Goal: Task Accomplishment & Management: Use online tool/utility

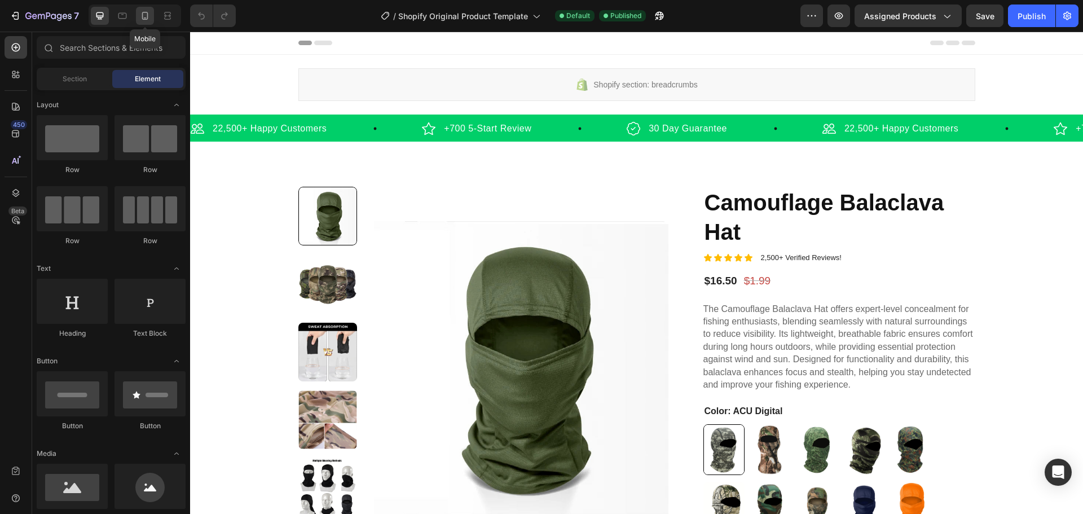
click at [148, 14] on icon at bounding box center [144, 15] width 11 height 11
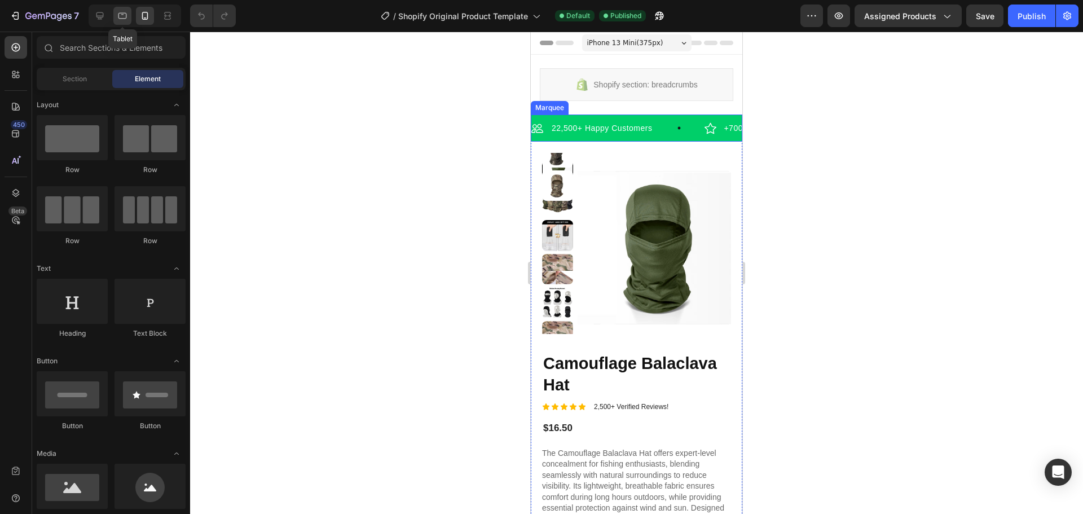
click at [121, 19] on icon at bounding box center [122, 16] width 8 height 6
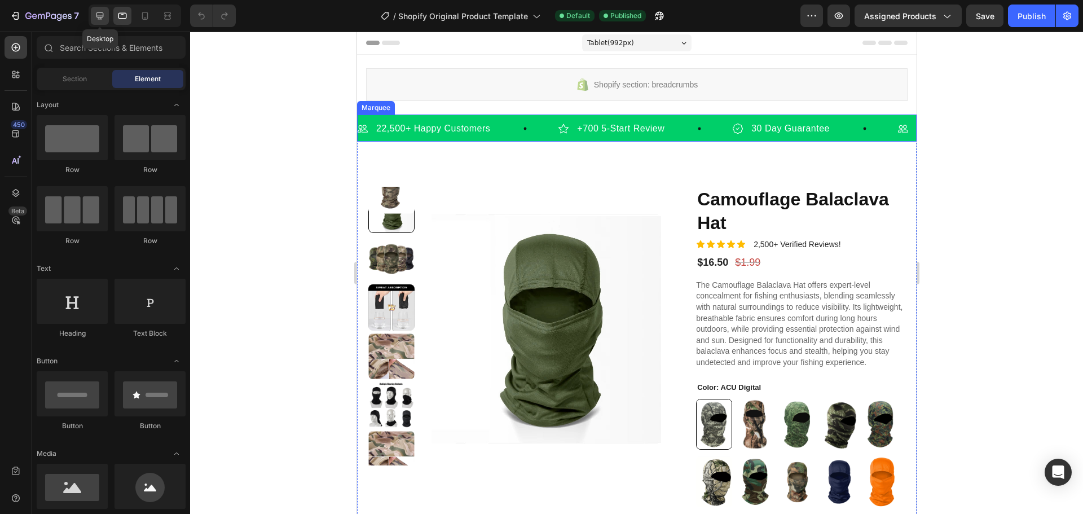
click at [99, 16] on icon at bounding box center [99, 15] width 7 height 7
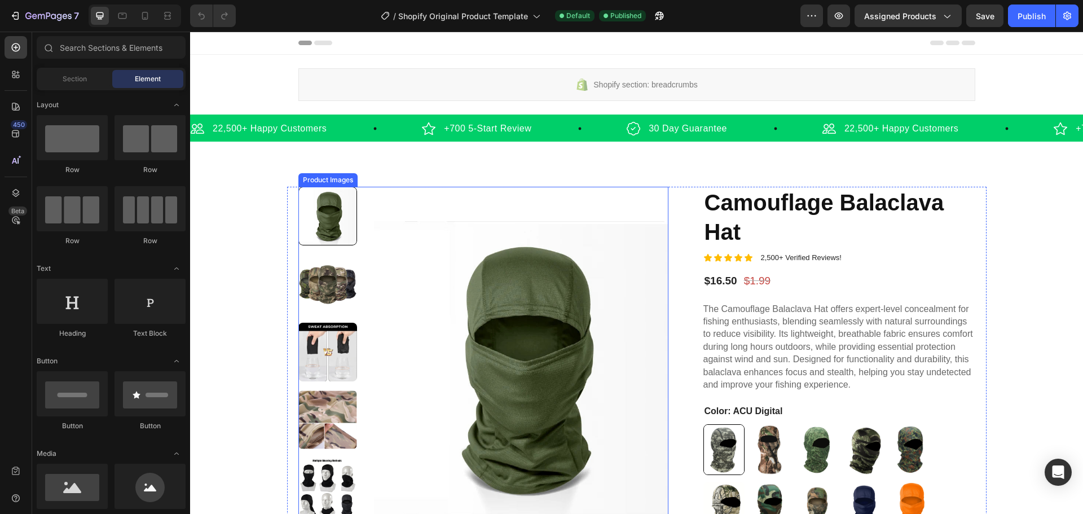
click at [494, 362] on img at bounding box center [521, 368] width 295 height 363
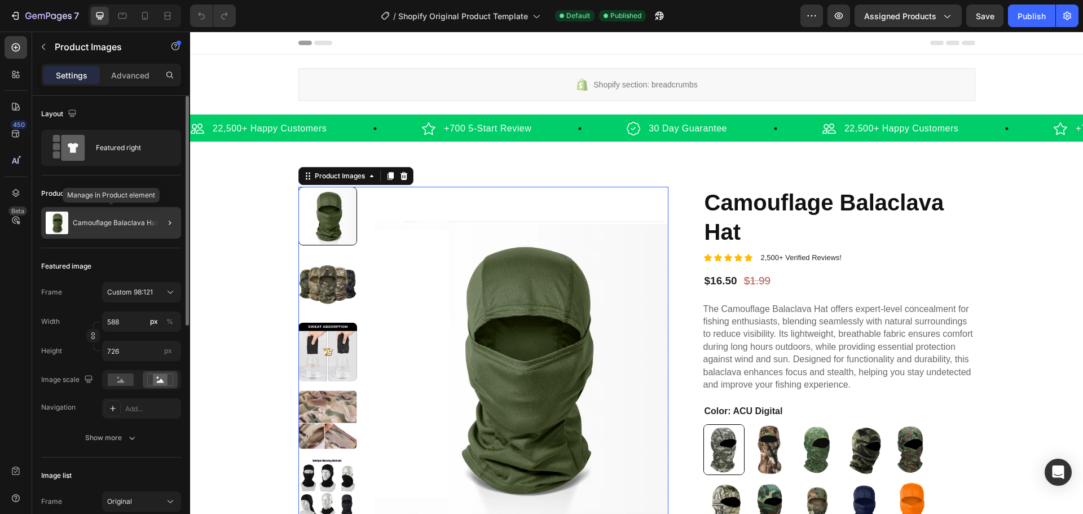
click at [135, 230] on div "Camouflage Balaclava Hat" at bounding box center [111, 223] width 140 height 32
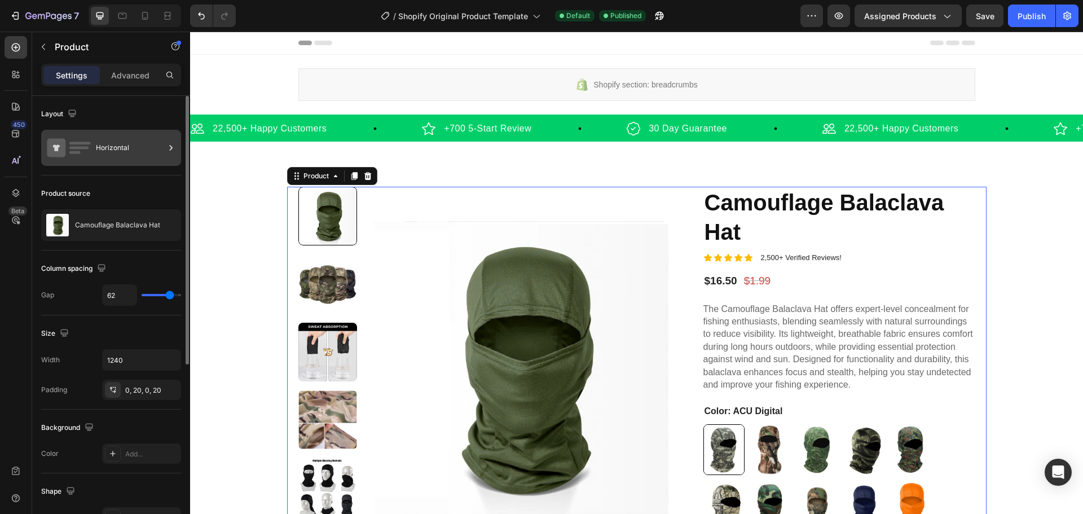
click at [105, 155] on div "Horizontal" at bounding box center [130, 148] width 69 height 26
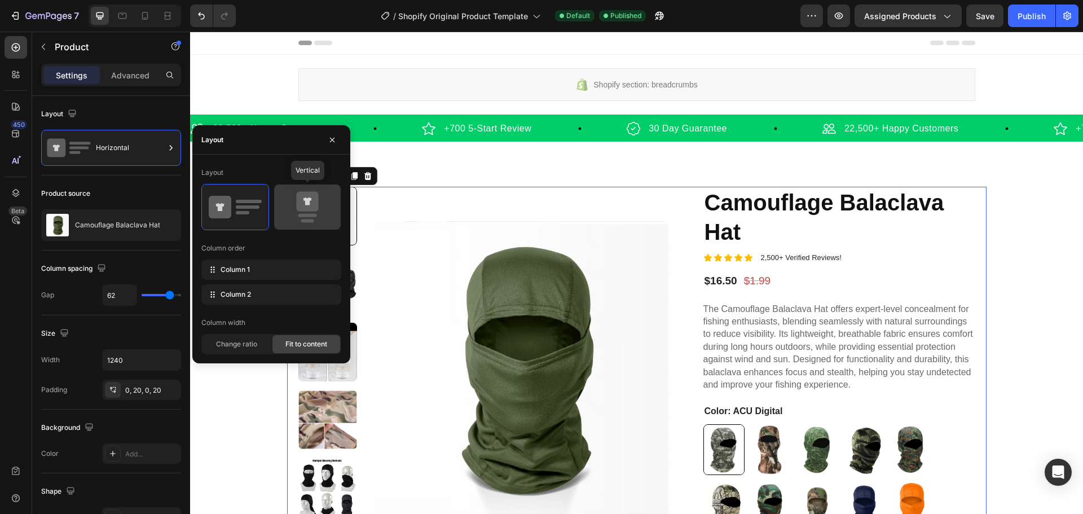
click at [285, 201] on icon at bounding box center [307, 207] width 53 height 32
type input "0"
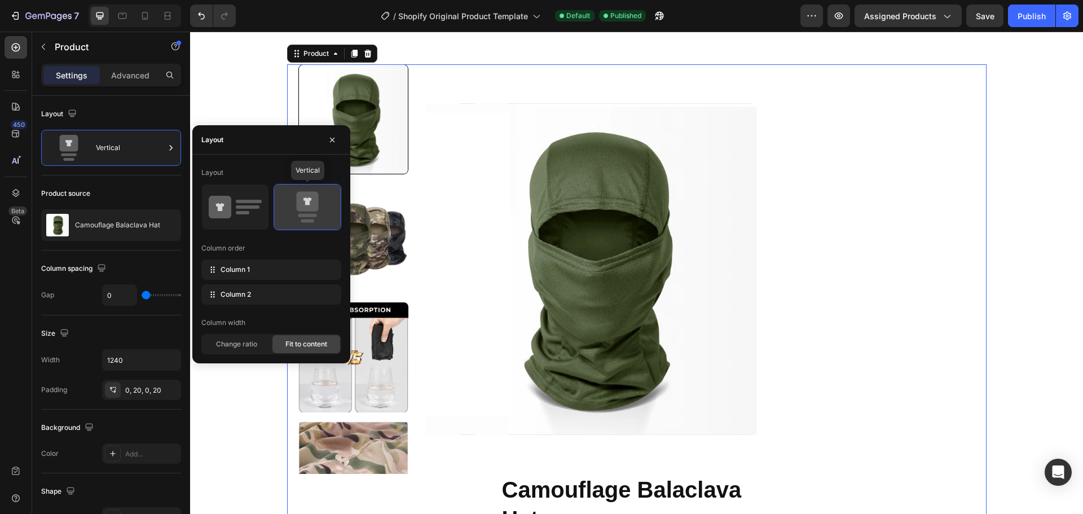
scroll to position [169, 0]
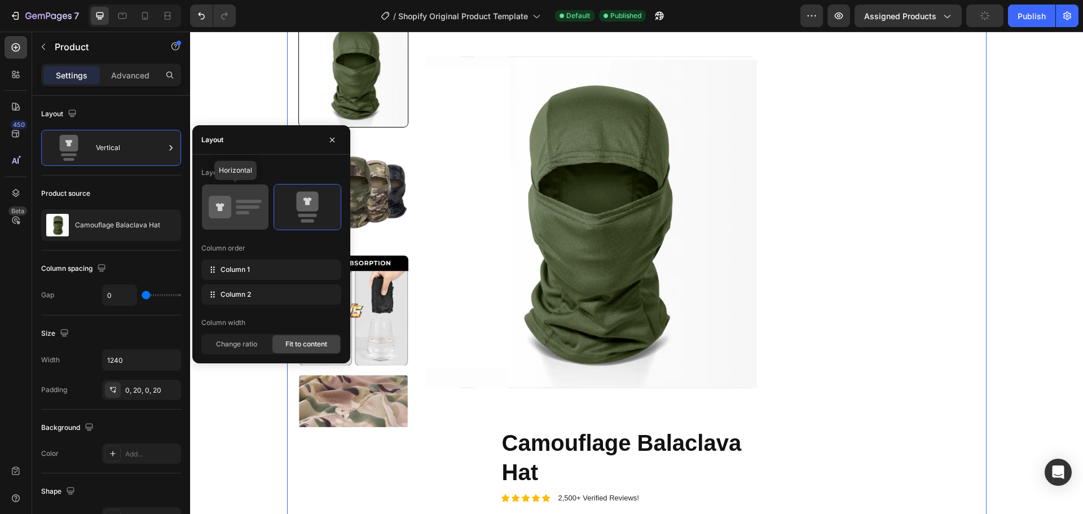
click at [242, 210] on icon at bounding box center [235, 207] width 53 height 32
type input "62"
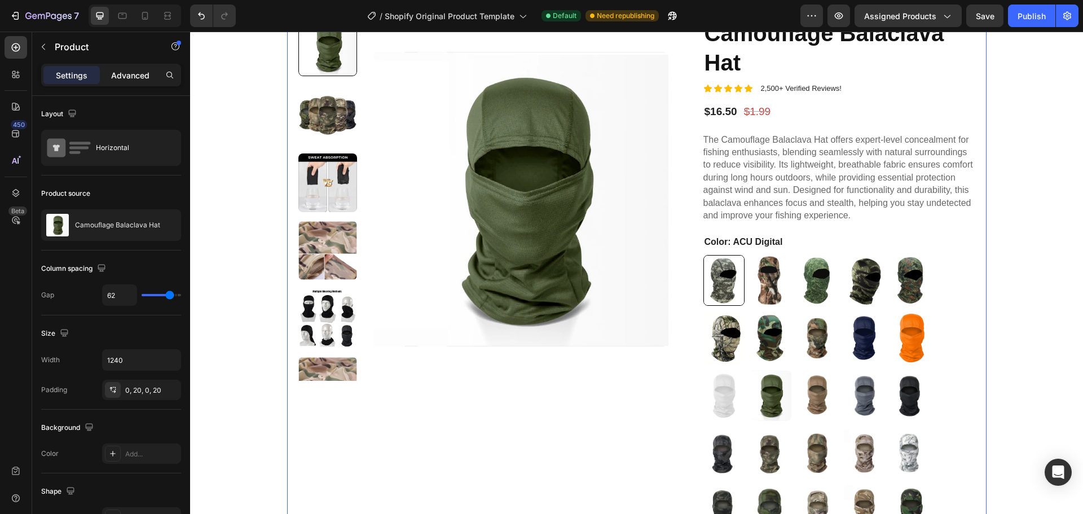
click at [135, 74] on p "Advanced" at bounding box center [130, 75] width 38 height 12
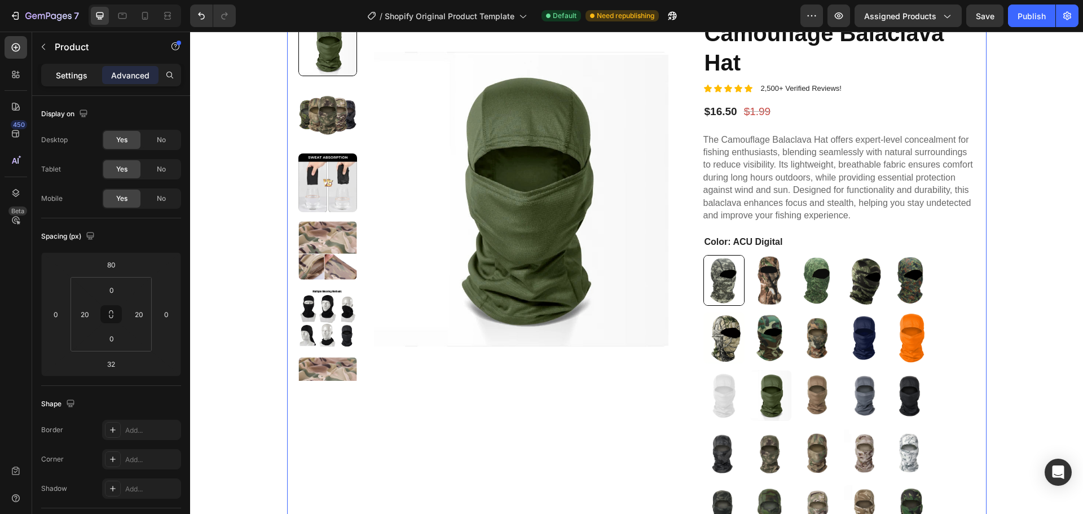
click at [68, 78] on p "Settings" at bounding box center [72, 75] width 32 height 12
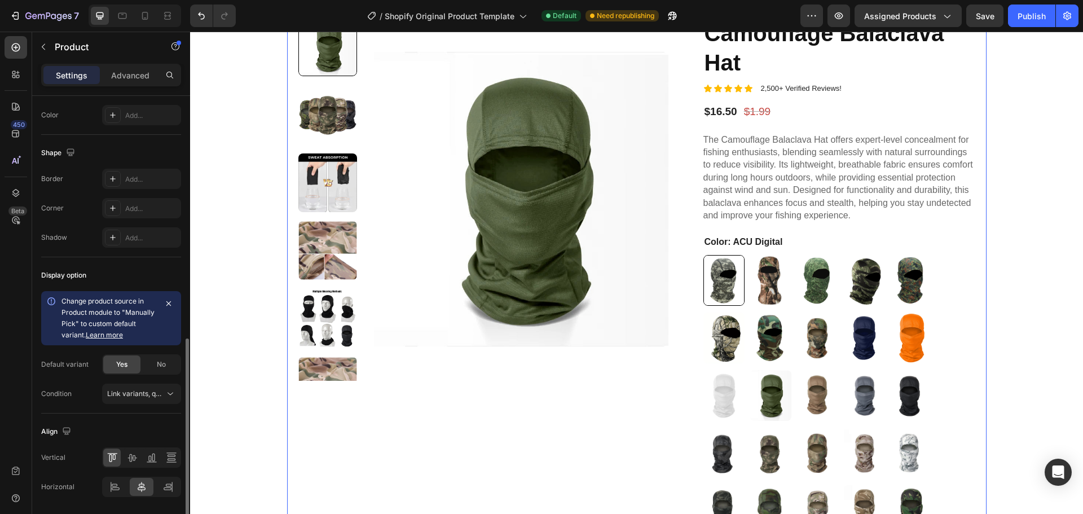
scroll to position [376, 0]
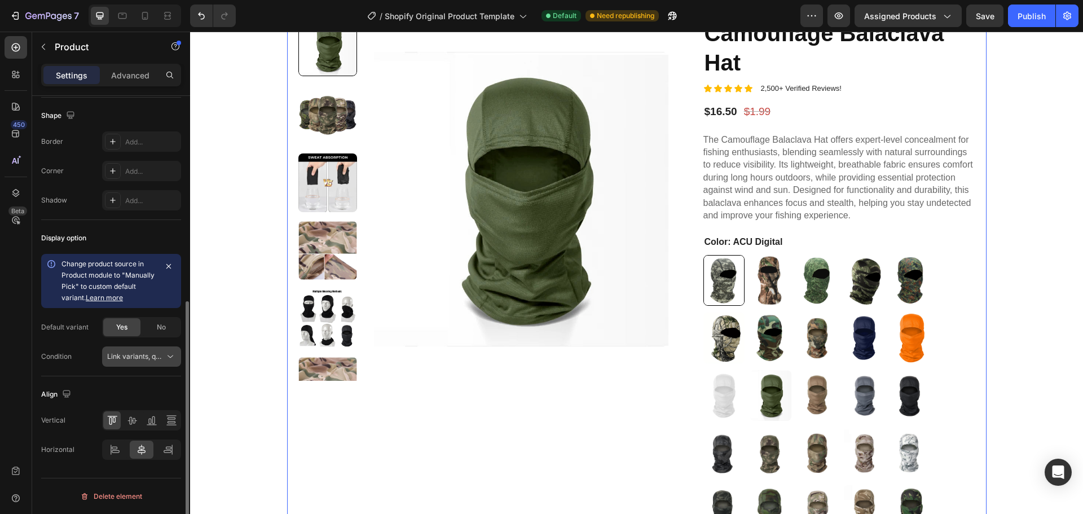
click at [144, 354] on span "Link variants, quantity <br> between same products" at bounding box center [190, 356] width 166 height 8
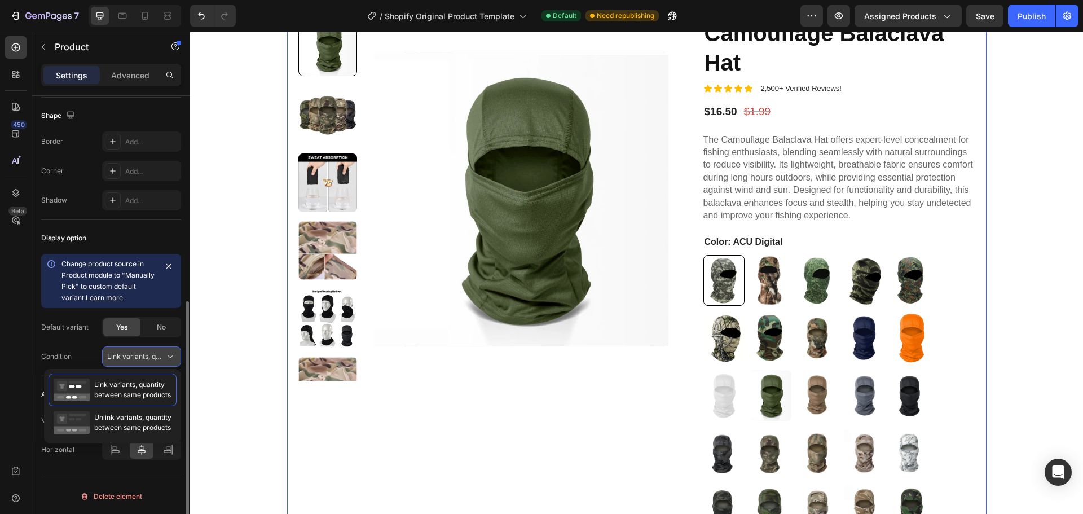
click at [144, 352] on span "Link variants, quantity <br> between same products" at bounding box center [190, 356] width 166 height 8
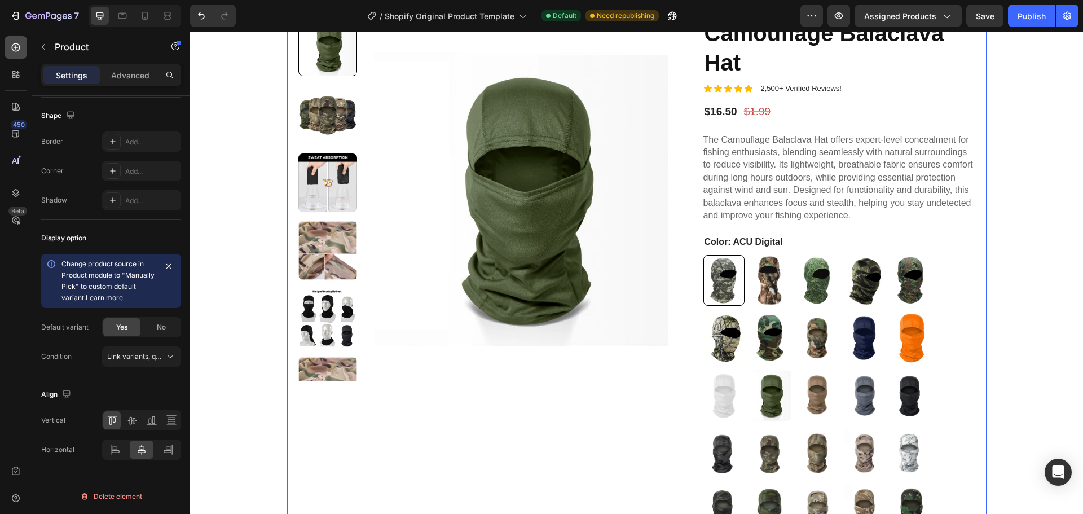
click at [17, 46] on icon at bounding box center [15, 47] width 11 height 11
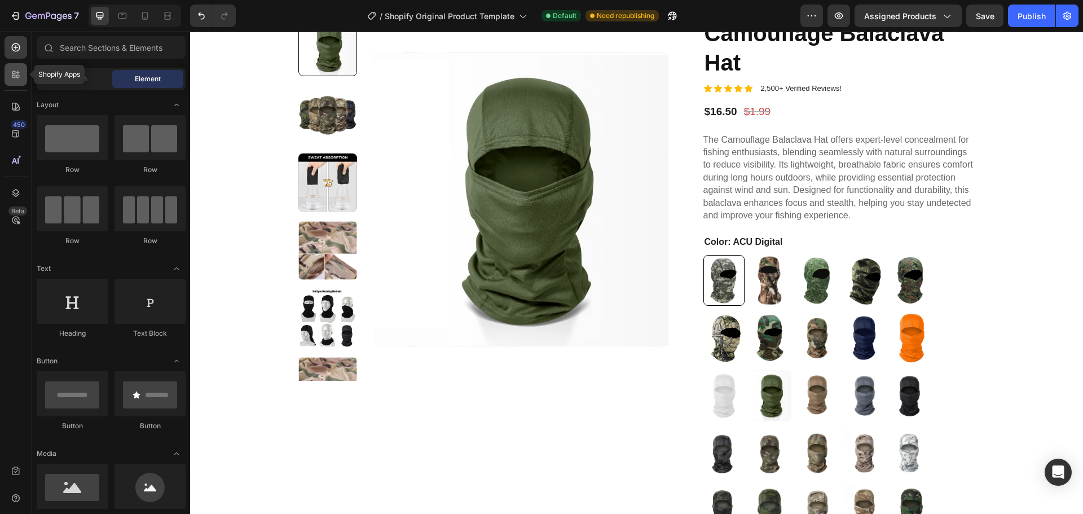
click at [15, 79] on icon at bounding box center [15, 74] width 11 height 11
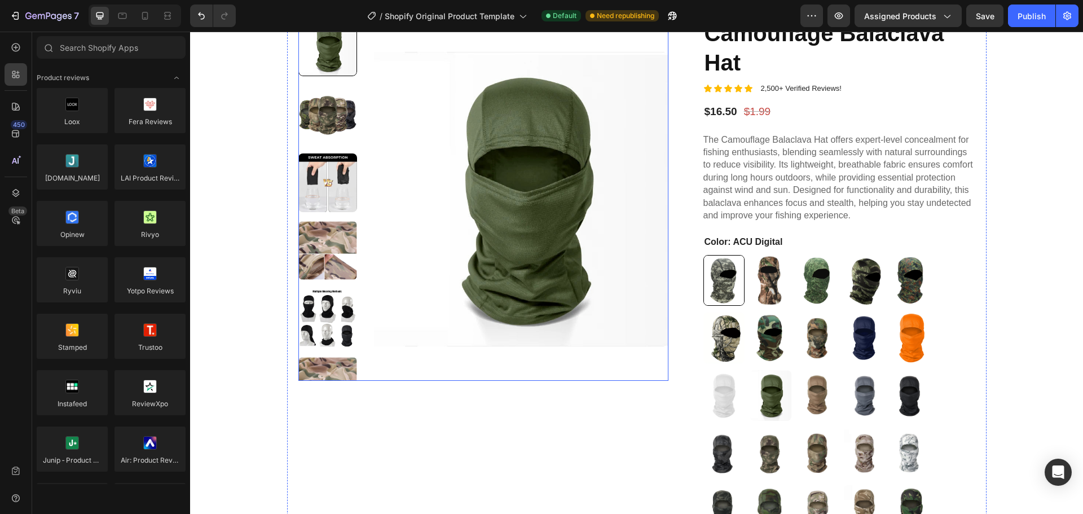
click at [454, 156] on img at bounding box center [521, 198] width 295 height 363
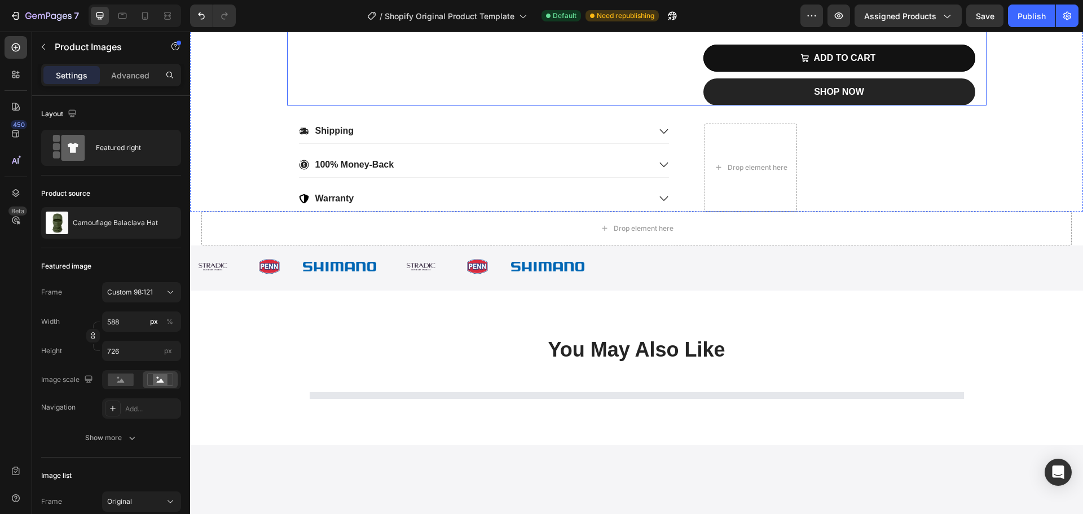
scroll to position [846, 0]
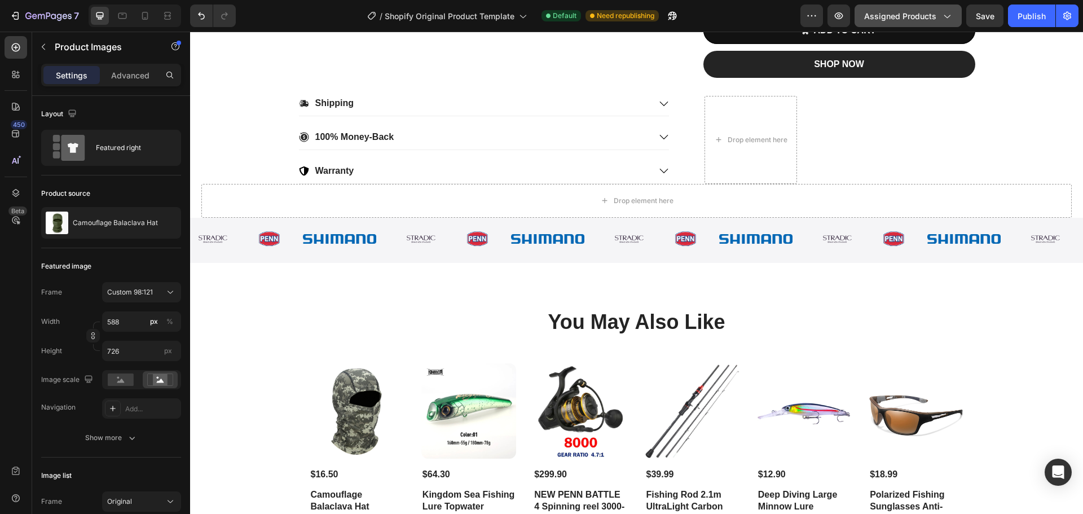
click at [906, 19] on span "Assigned Products" at bounding box center [900, 16] width 72 height 12
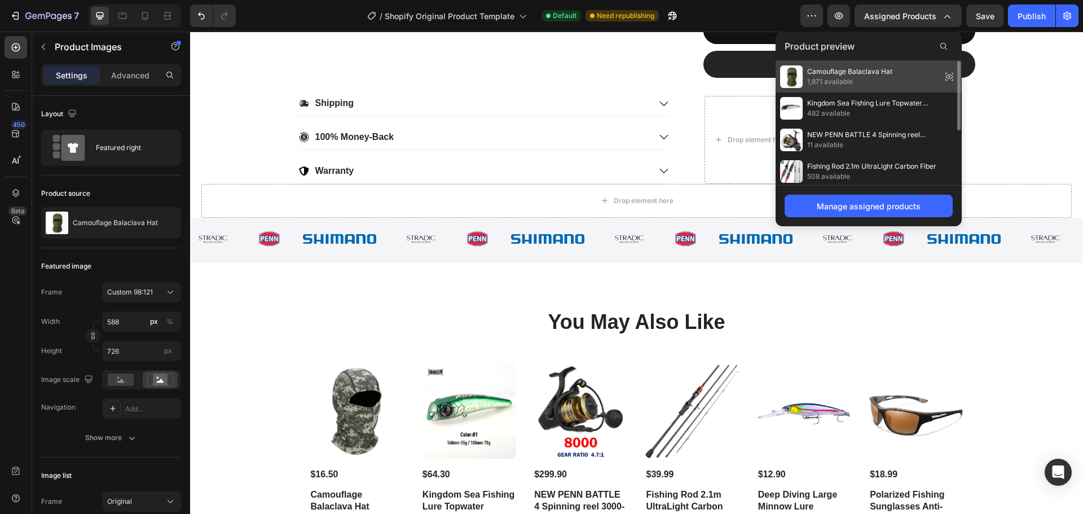
click at [851, 75] on span "Camouflage Balaclava Hat" at bounding box center [849, 72] width 85 height 10
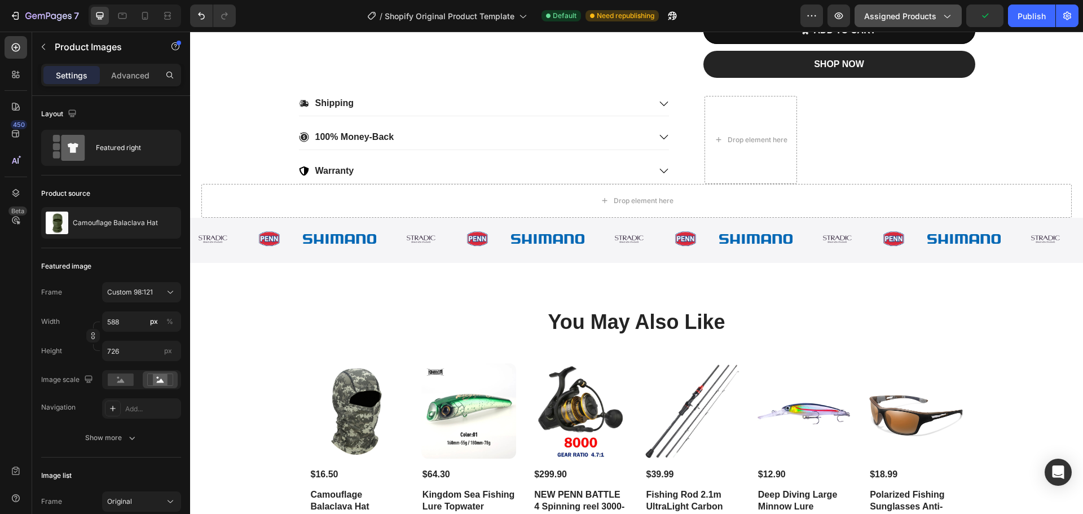
click at [896, 17] on span "Assigned Products" at bounding box center [900, 16] width 72 height 12
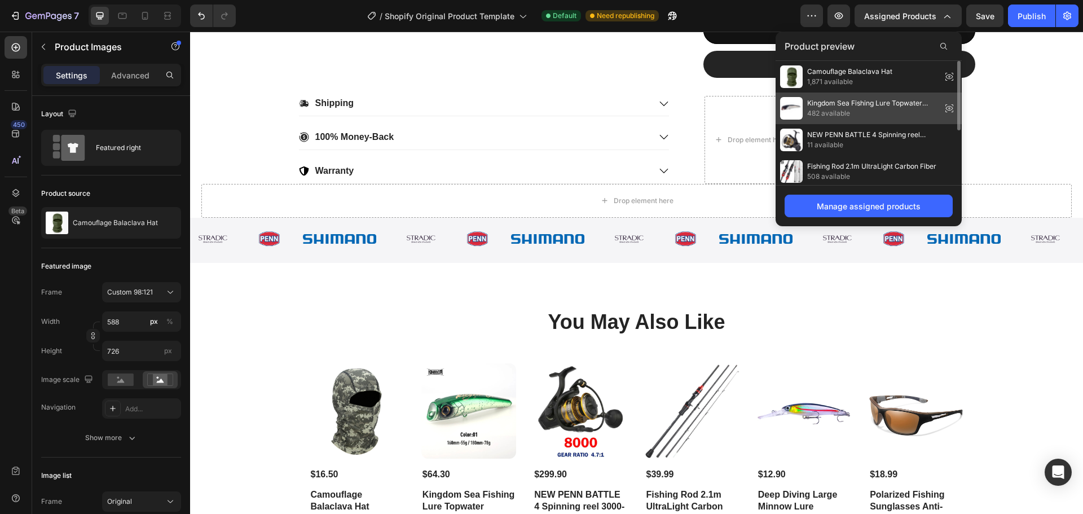
click at [928, 106] on span "Kingdom Sea Fishing Lure Topwater Popper 180mm" at bounding box center [872, 103] width 130 height 10
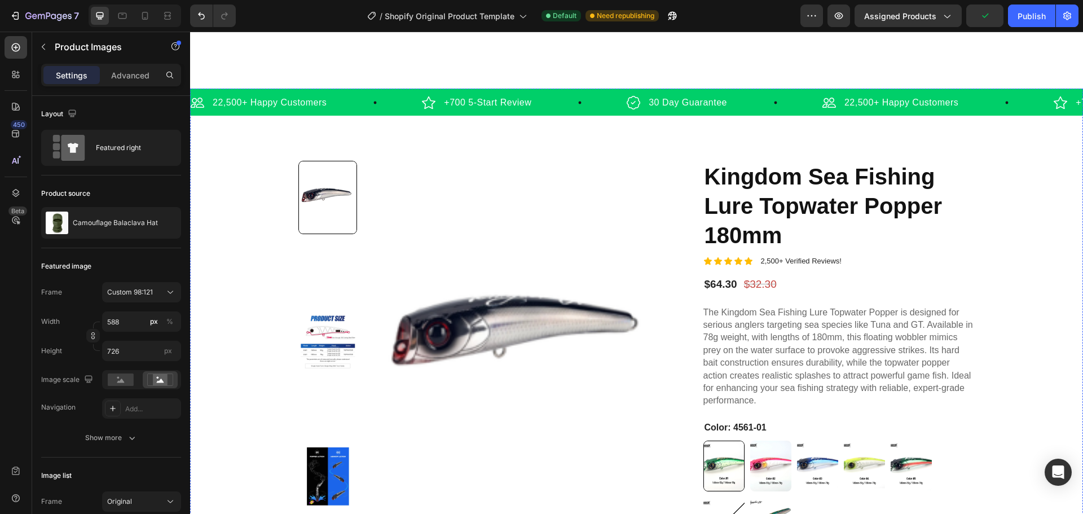
scroll to position [0, 0]
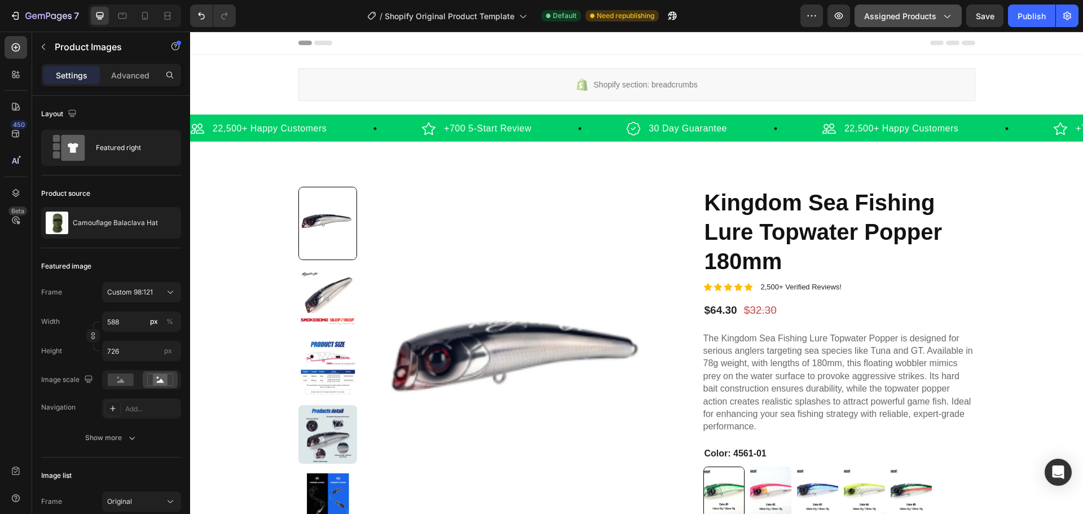
click at [925, 17] on span "Assigned Products" at bounding box center [900, 16] width 72 height 12
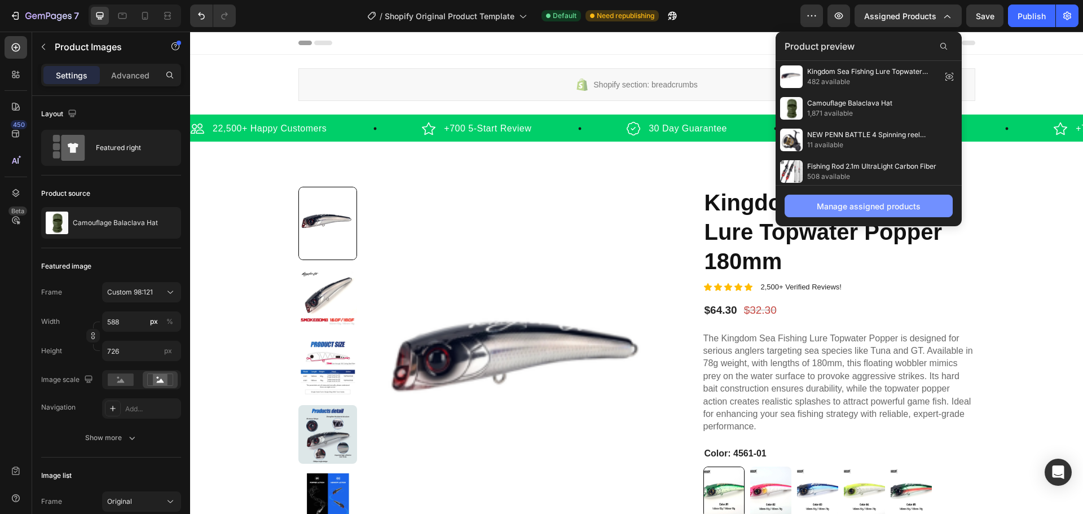
click at [884, 207] on div "Manage assigned products" at bounding box center [869, 206] width 104 height 12
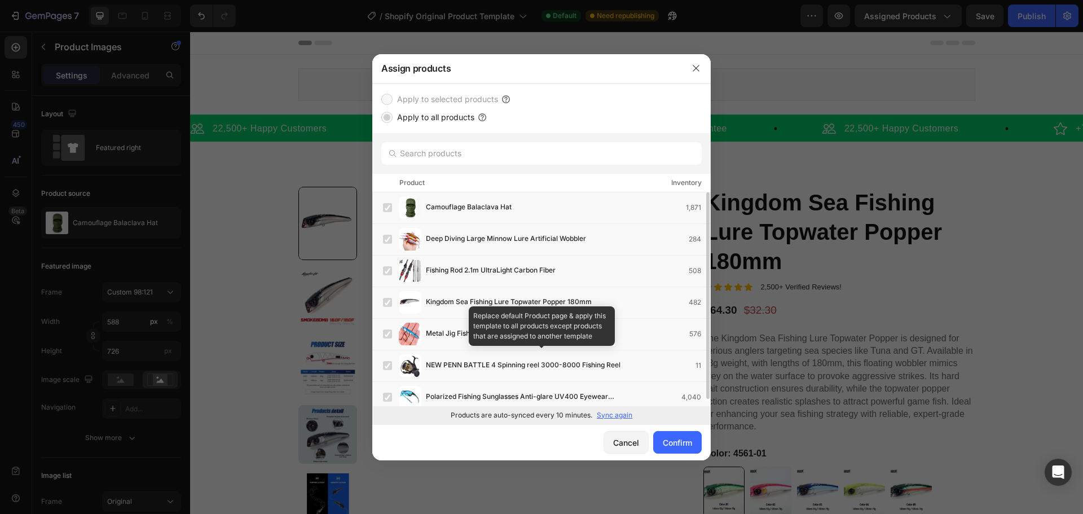
scroll to position [7, 0]
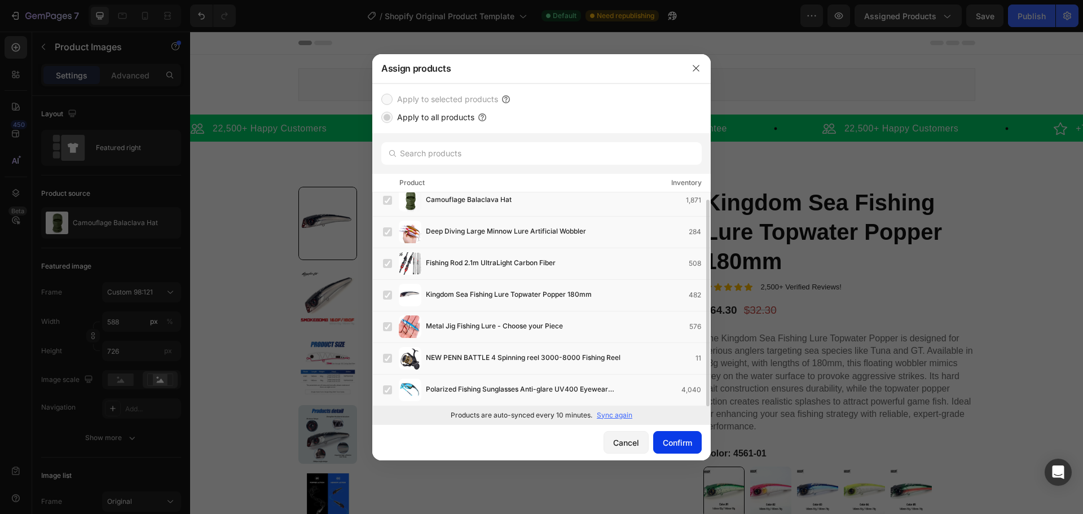
click at [674, 445] on div "Confirm" at bounding box center [677, 443] width 29 height 12
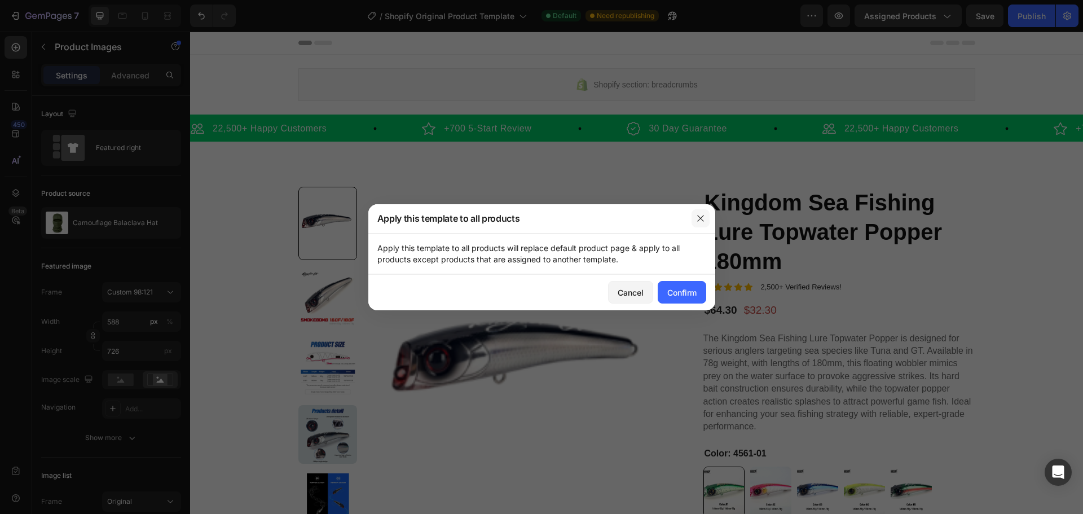
click at [707, 224] on button "button" at bounding box center [701, 218] width 18 height 18
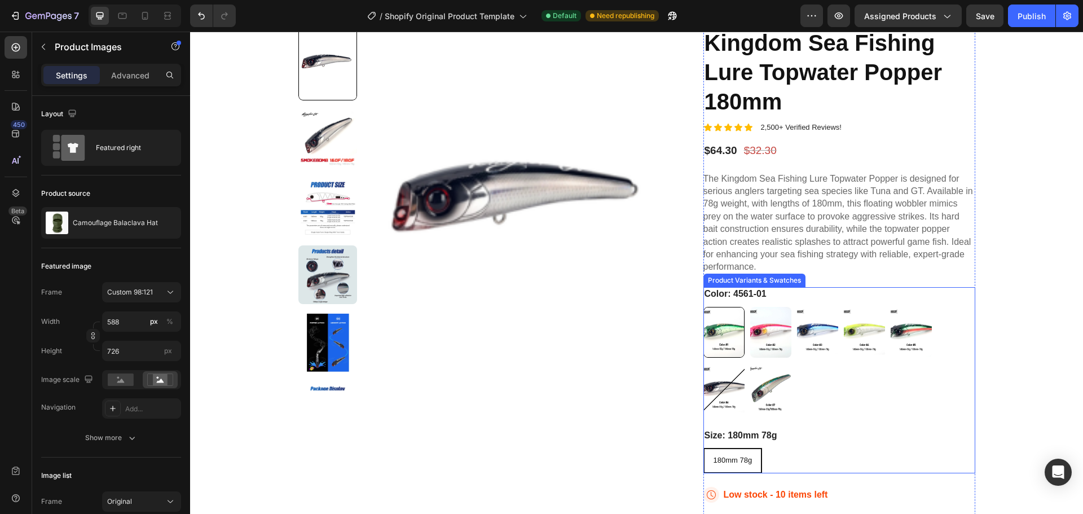
scroll to position [169, 0]
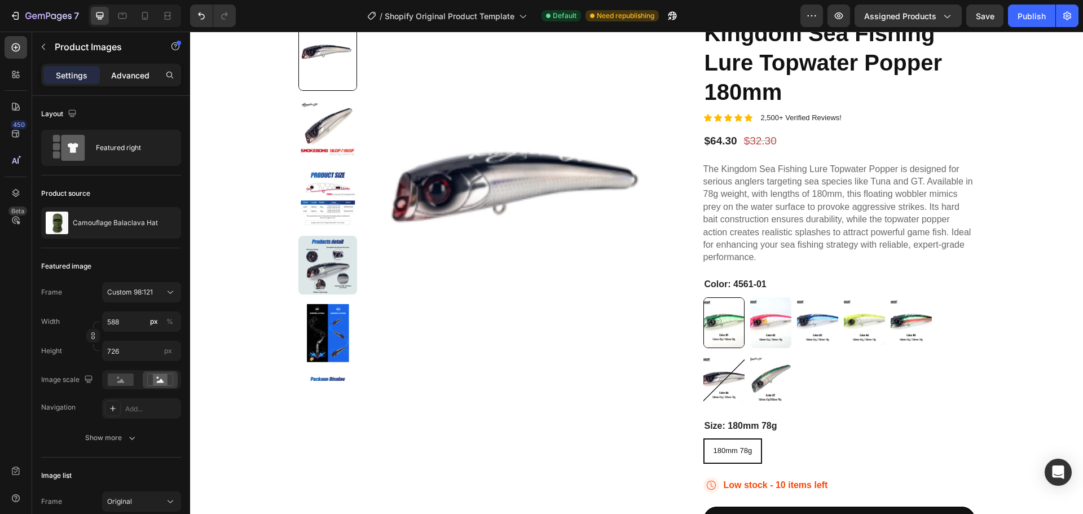
click at [146, 74] on p "Advanced" at bounding box center [130, 75] width 38 height 12
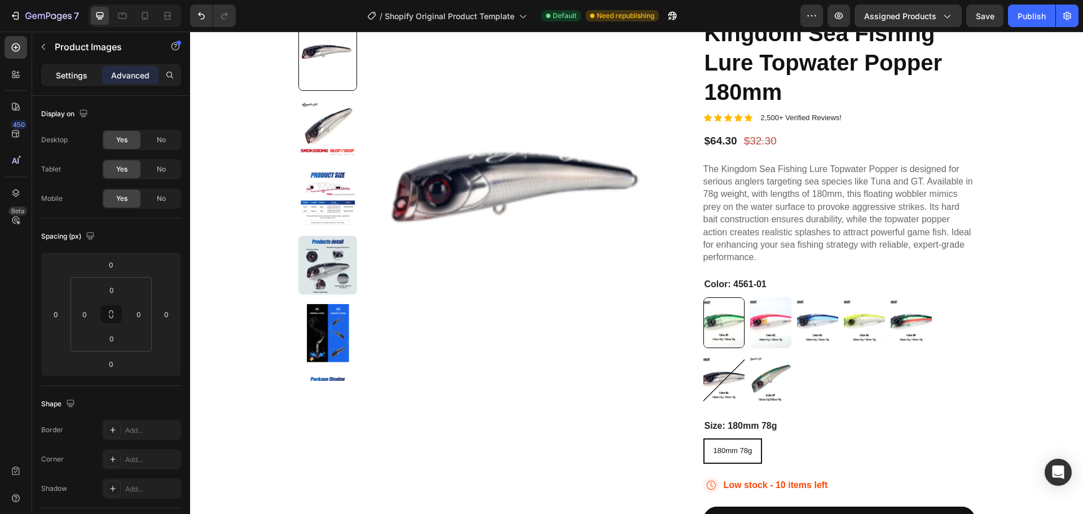
click at [79, 79] on p "Settings" at bounding box center [72, 75] width 32 height 12
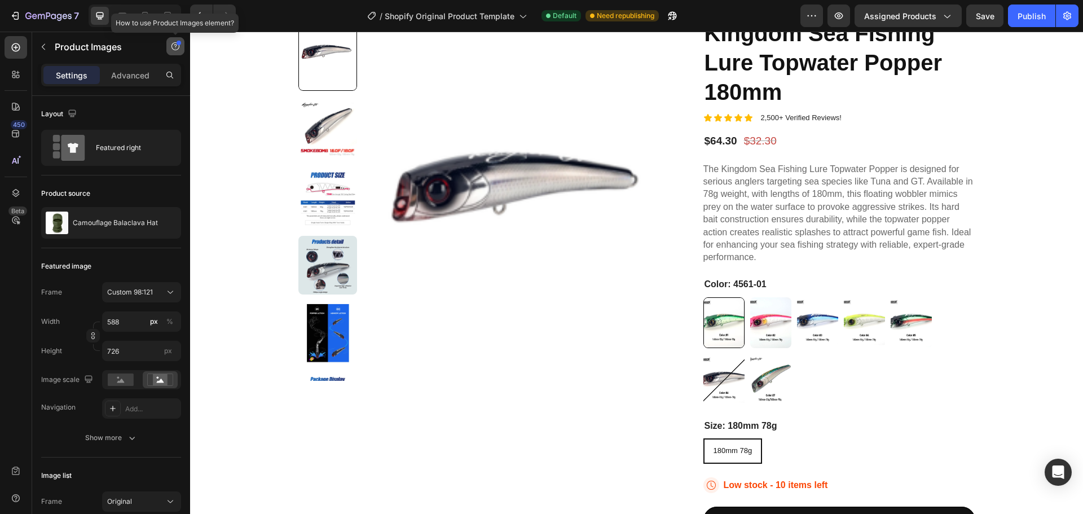
click at [178, 49] on icon "button" at bounding box center [175, 46] width 9 height 9
